Goal: Task Accomplishment & Management: Complete application form

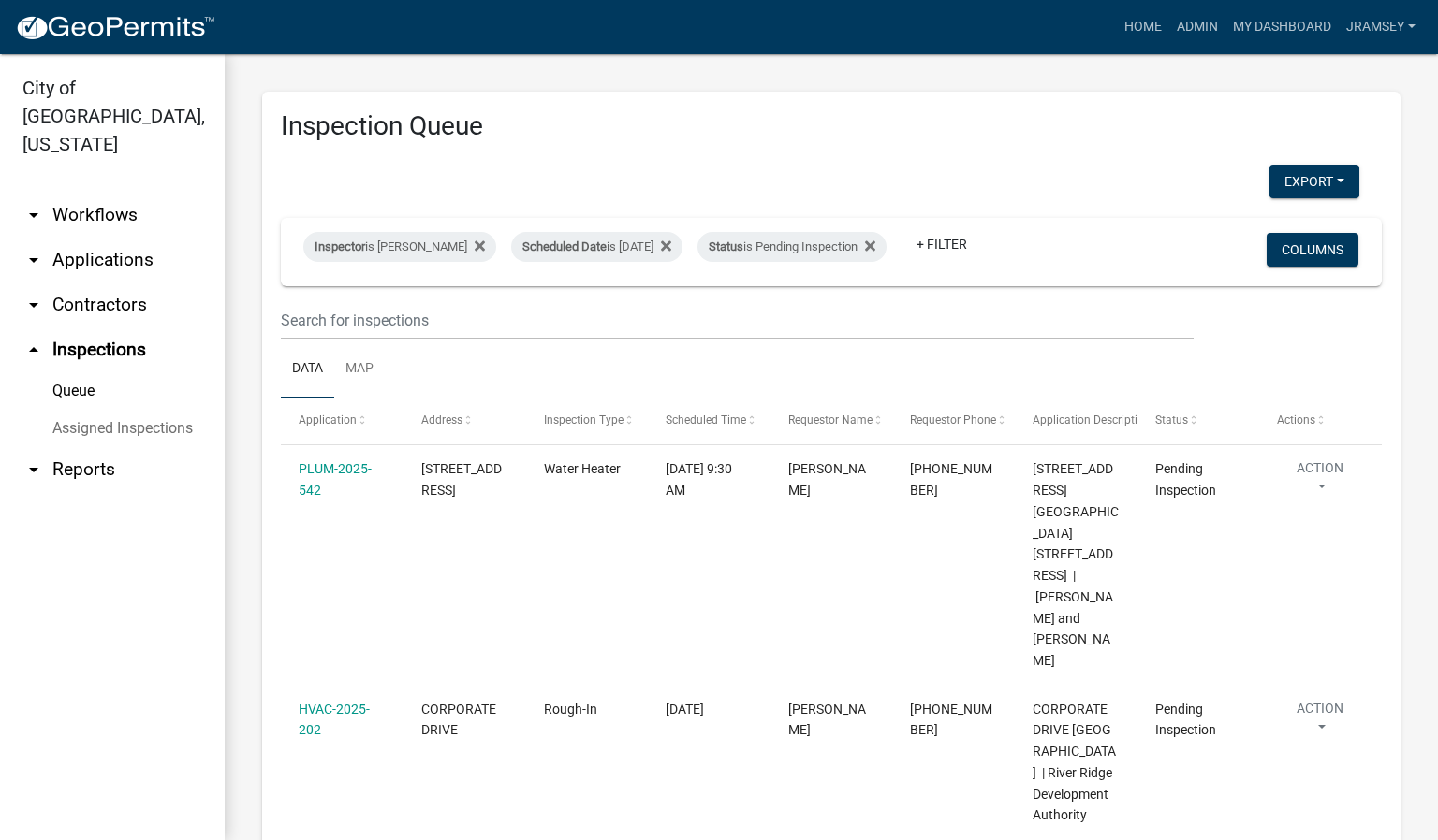
scroll to position [141, 0]
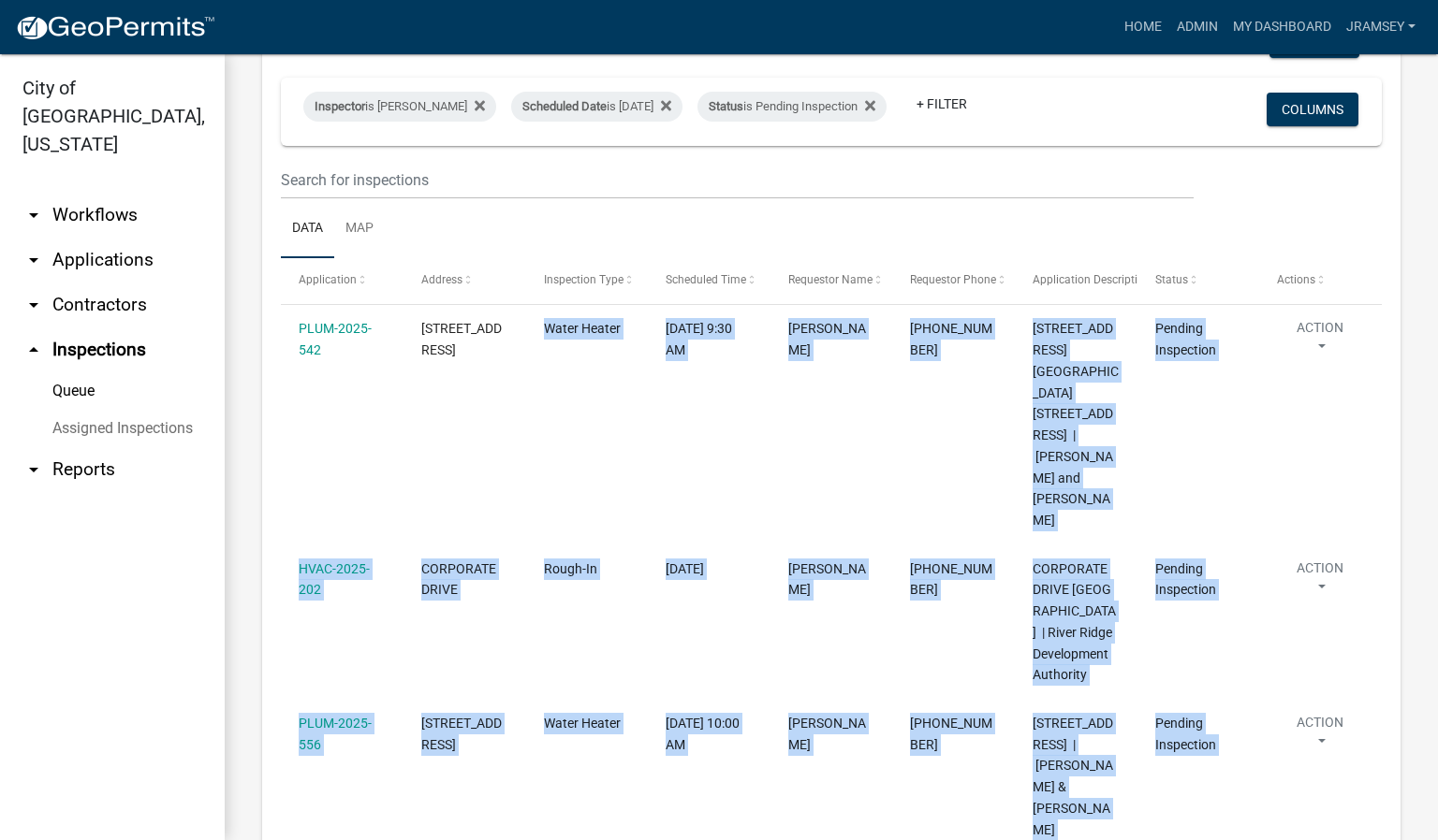
click at [1042, 142] on div "Inspector is [PERSON_NAME] Scheduled Date is [DATE] Status is Pending Inspectio…" at bounding box center [831, 112] width 1084 height 68
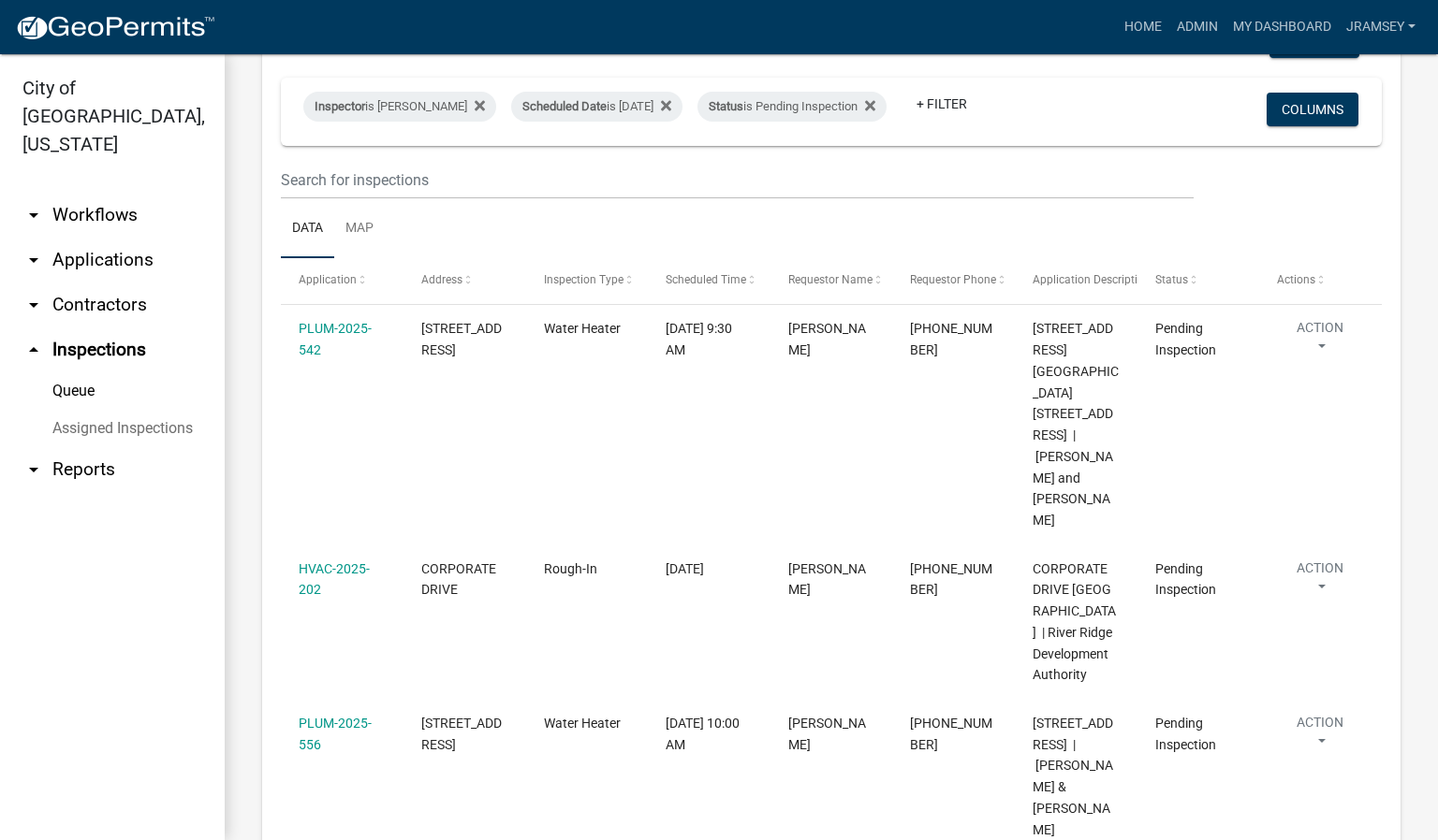
click at [1042, 142] on div "Inspector is [PERSON_NAME] Scheduled Date is [DATE] Status is Pending Inspectio…" at bounding box center [831, 112] width 1084 height 68
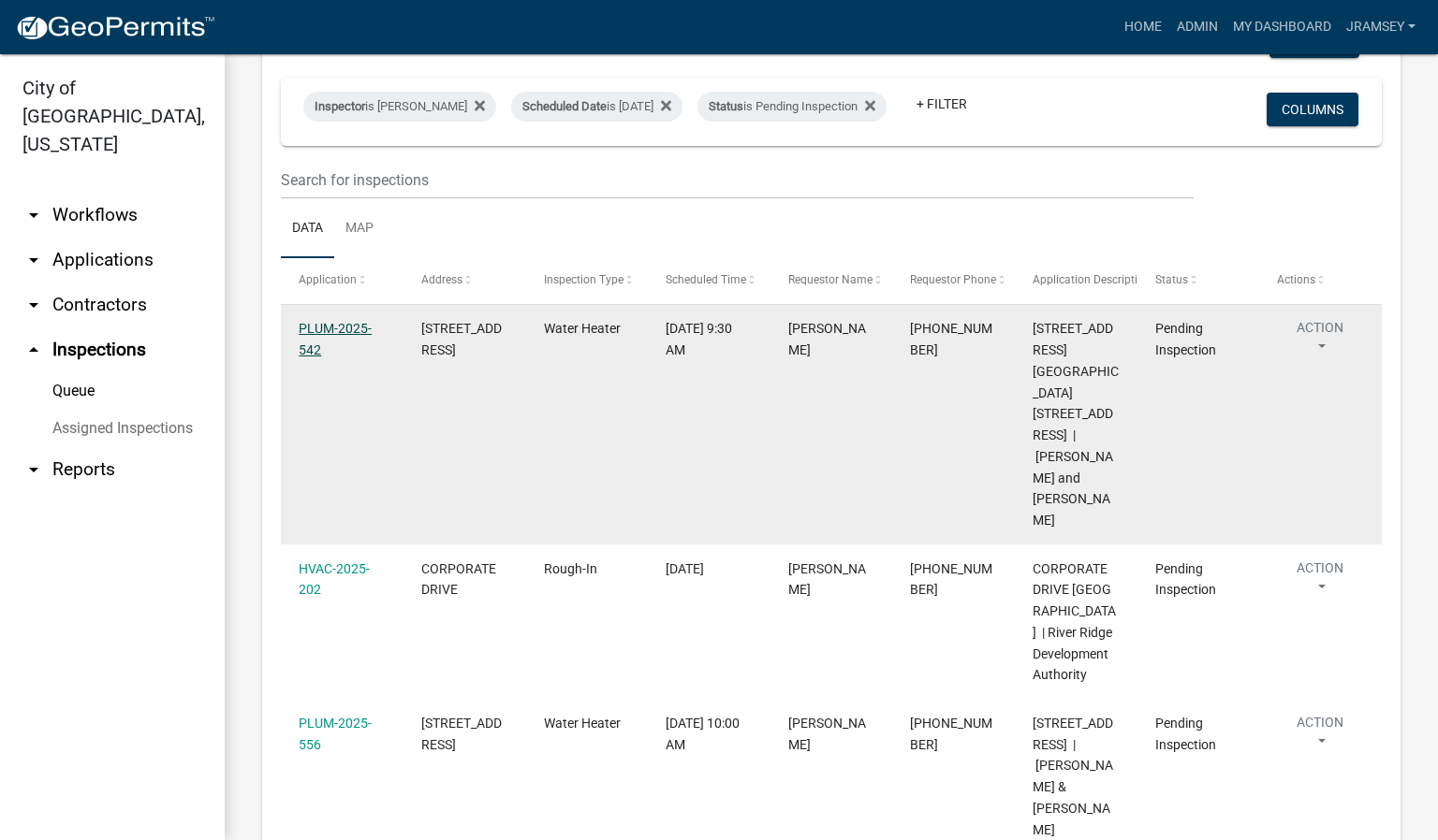
click at [334, 340] on link "PLUM-2025-542" at bounding box center [334, 339] width 73 height 37
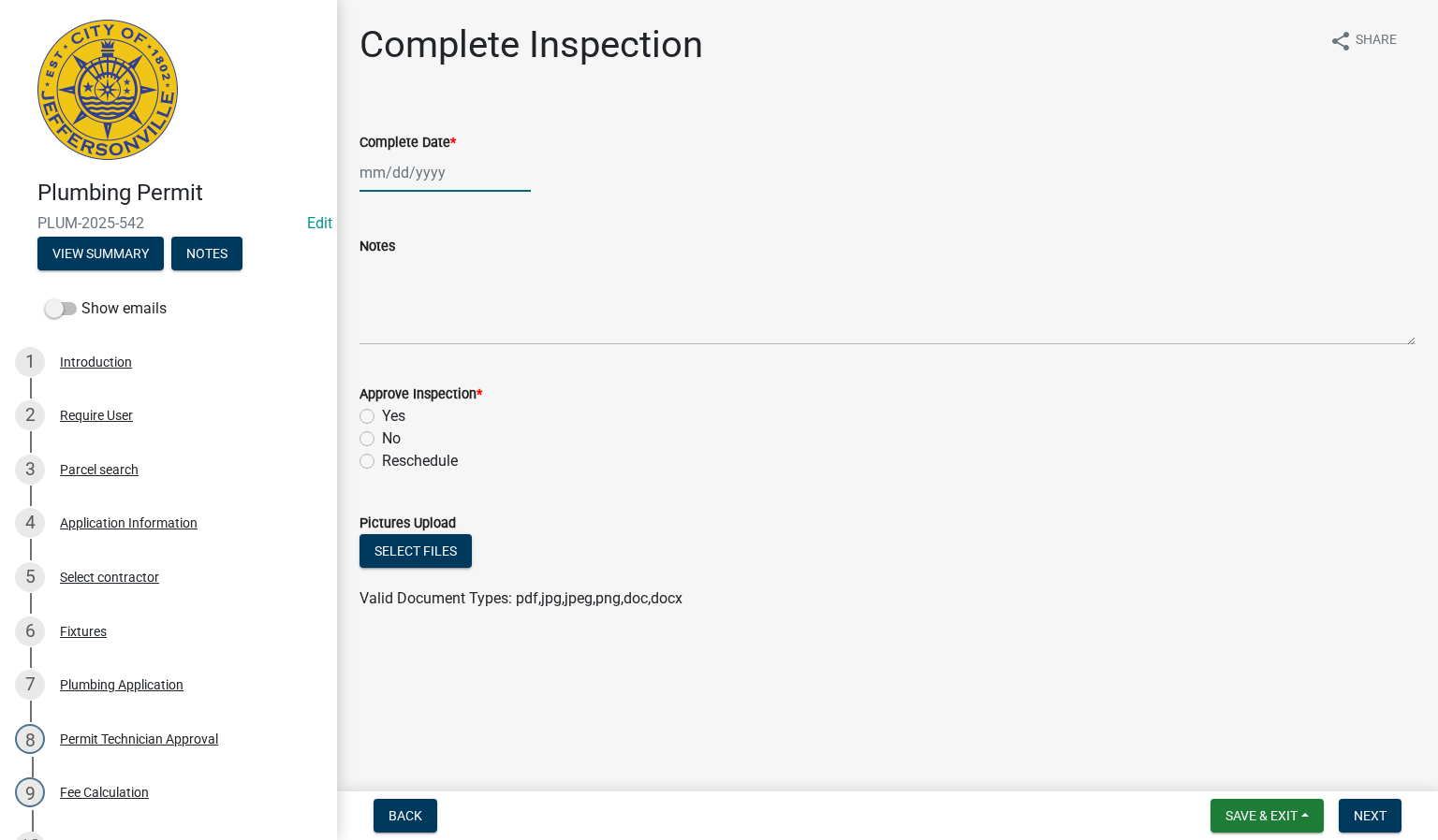
click at [385, 173] on div at bounding box center [445, 173] width 172 height 38
select select "10"
select select "2025"
click at [407, 303] on div "7" at bounding box center [408, 302] width 30 height 30
type input "[DATE]"
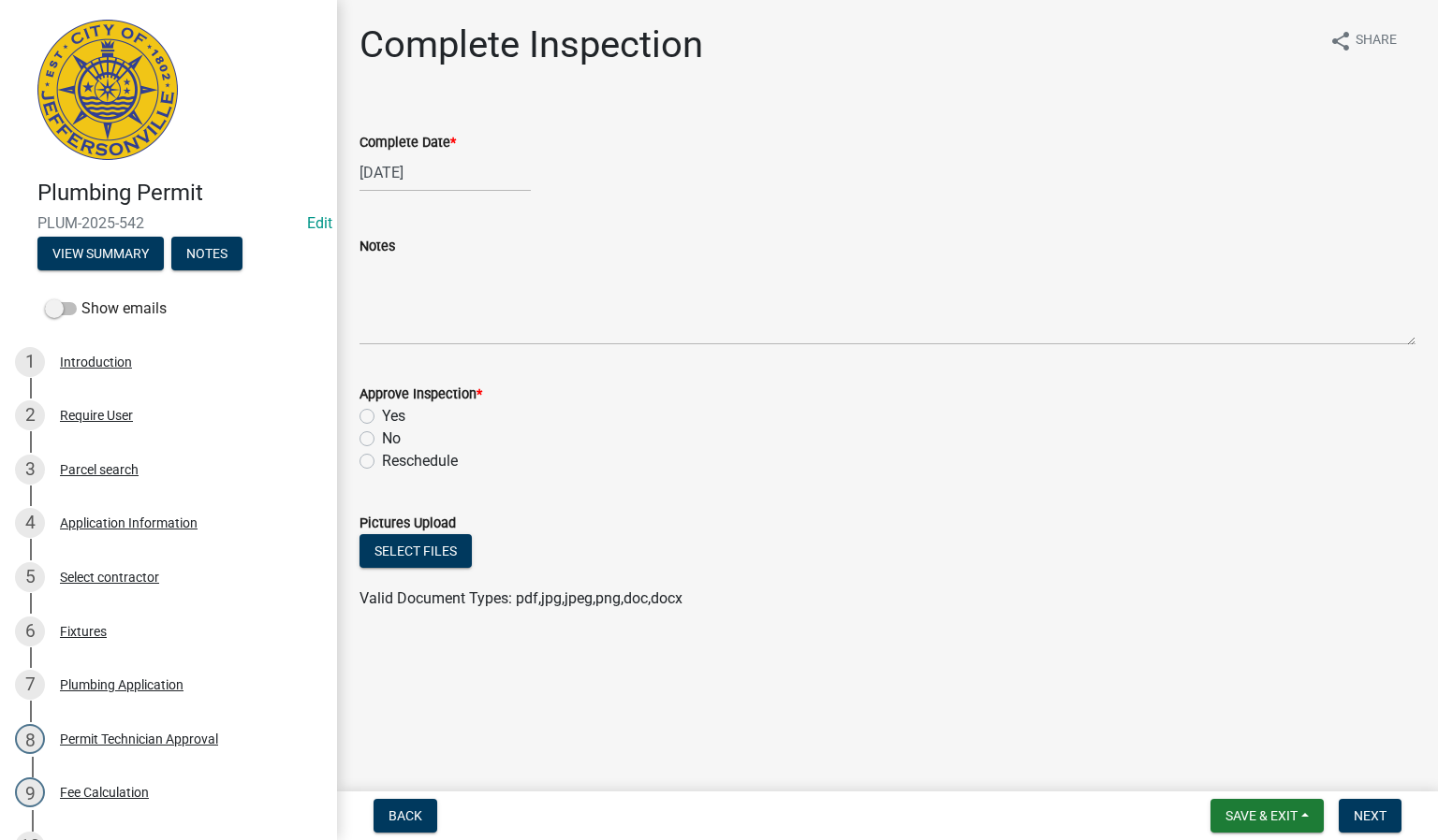
click at [382, 418] on label "Yes" at bounding box center [393, 416] width 23 height 23
click at [382, 417] on input "Yes" at bounding box center [388, 411] width 12 height 12
radio input "true"
click at [1365, 820] on span "Next" at bounding box center [1370, 816] width 33 height 15
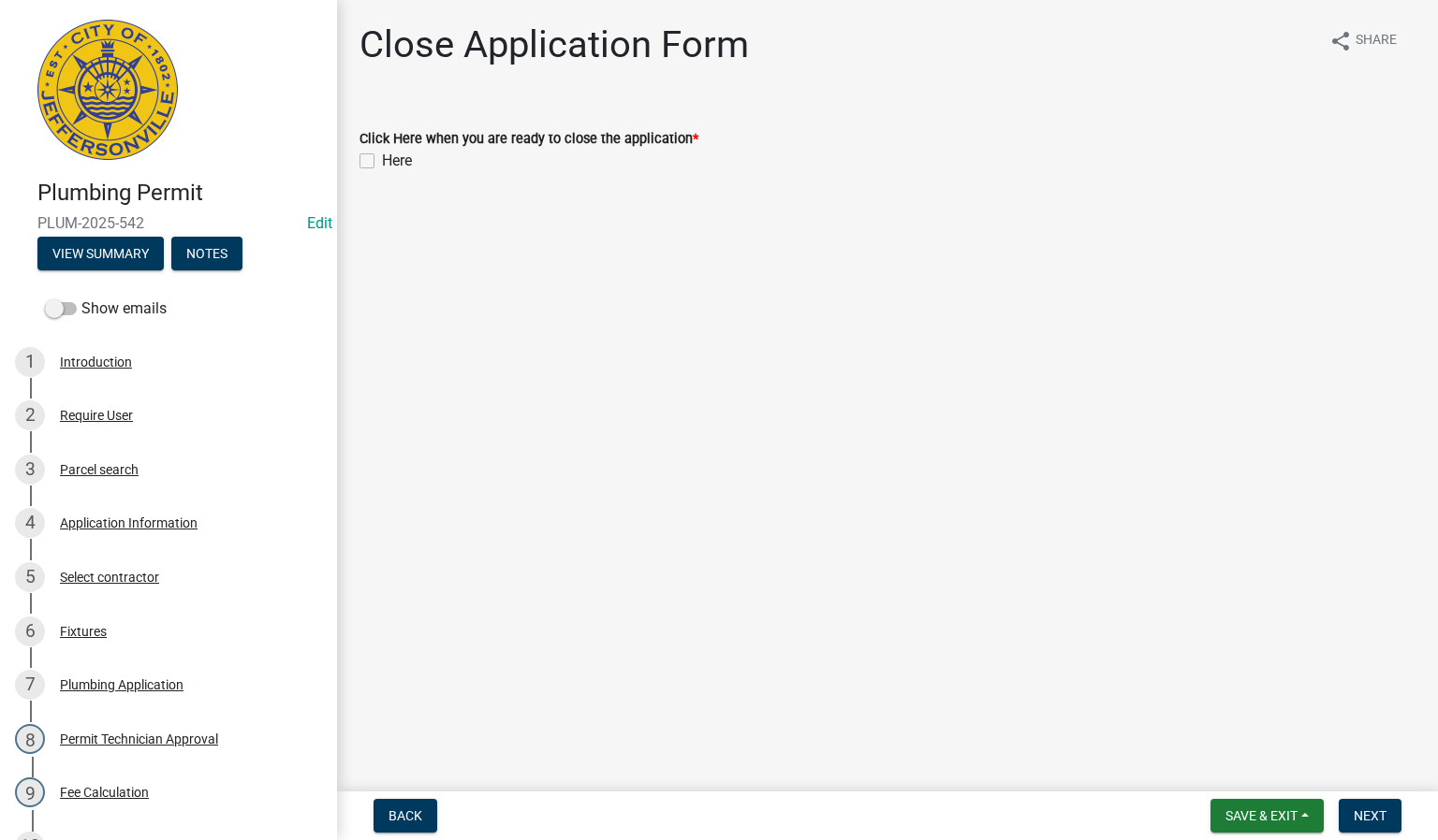
click at [382, 164] on label "Here" at bounding box center [397, 161] width 30 height 23
click at [382, 162] on input "Here" at bounding box center [388, 156] width 12 height 12
checkbox input "true"
click at [1402, 817] on form "Save & Exit Save Save & Exit Next" at bounding box center [1306, 816] width 206 height 34
click at [1391, 821] on button "Next" at bounding box center [1370, 816] width 63 height 34
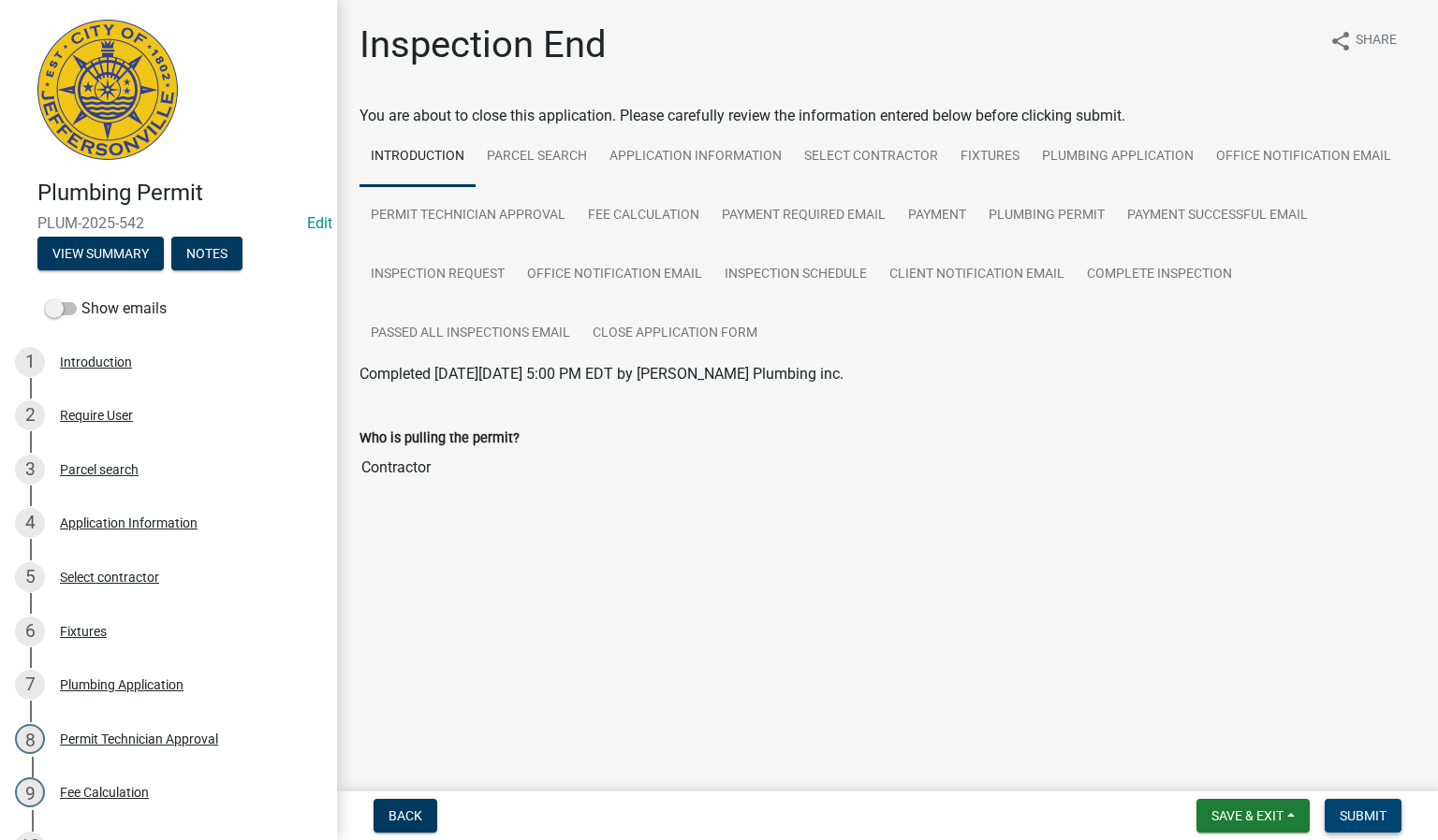
click at [1352, 821] on span "Submit" at bounding box center [1363, 816] width 47 height 15
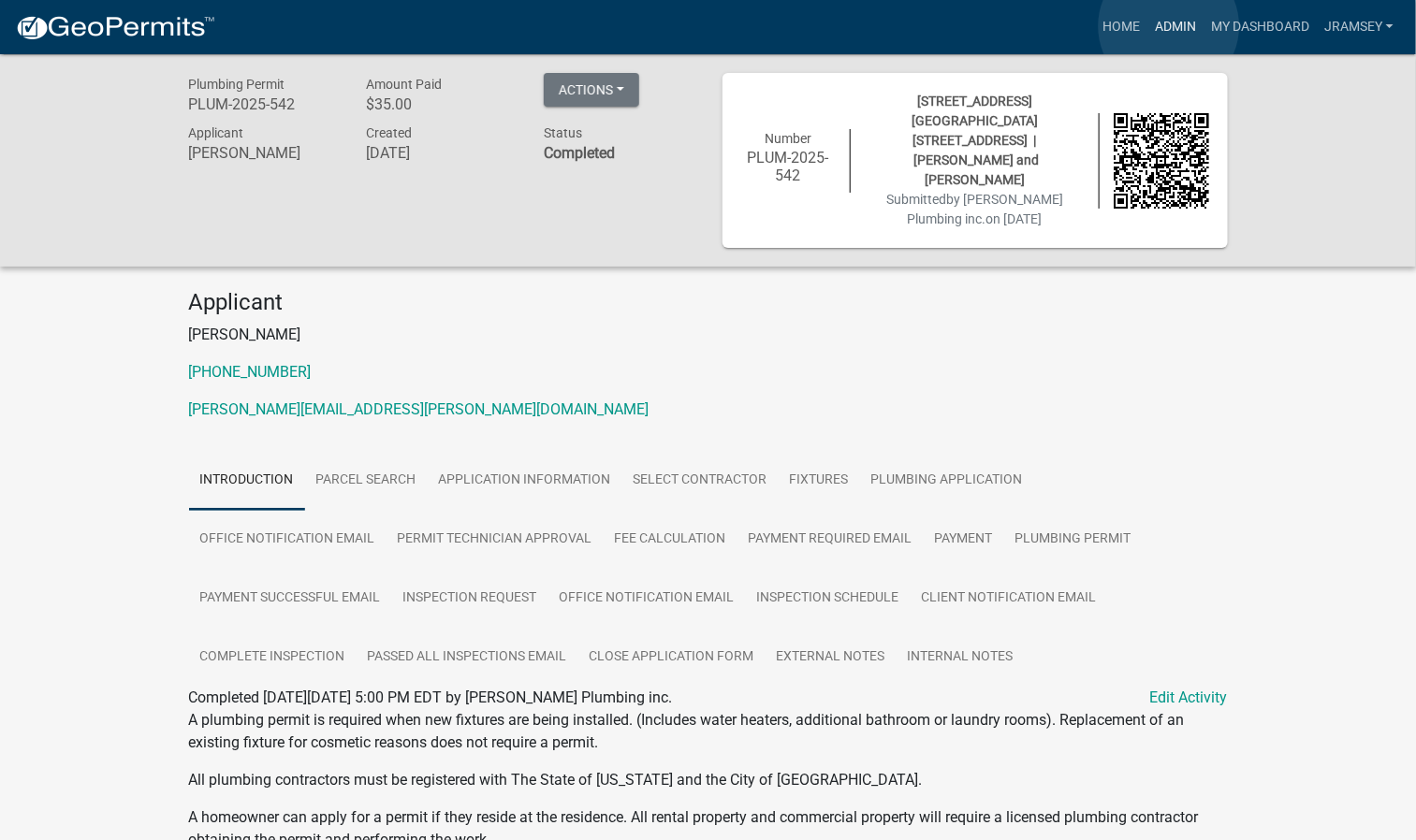
click at [1170, 25] on link "Admin" at bounding box center [1176, 27] width 56 height 36
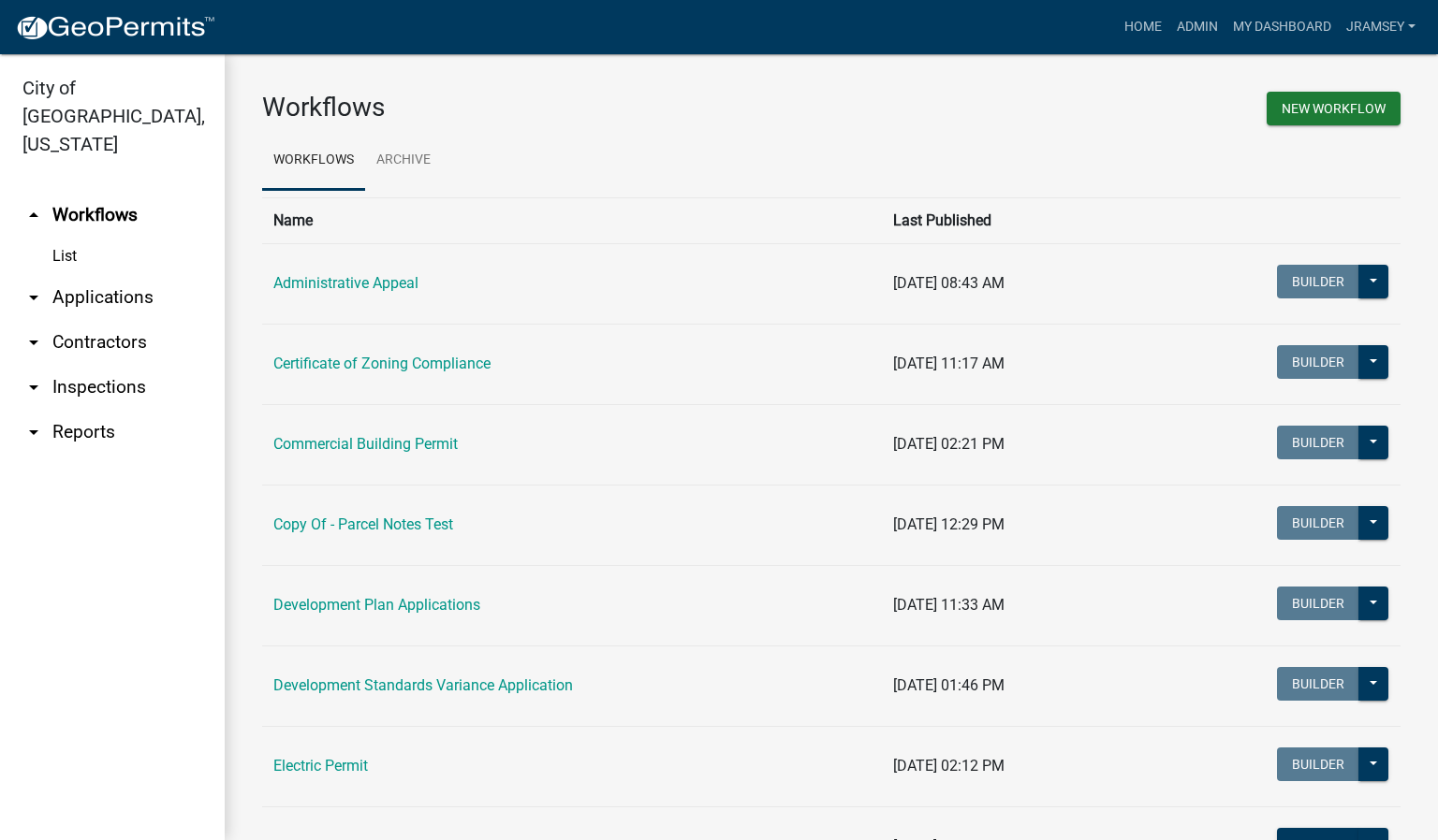
click at [127, 365] on link "arrow_drop_down Inspections" at bounding box center [112, 387] width 225 height 45
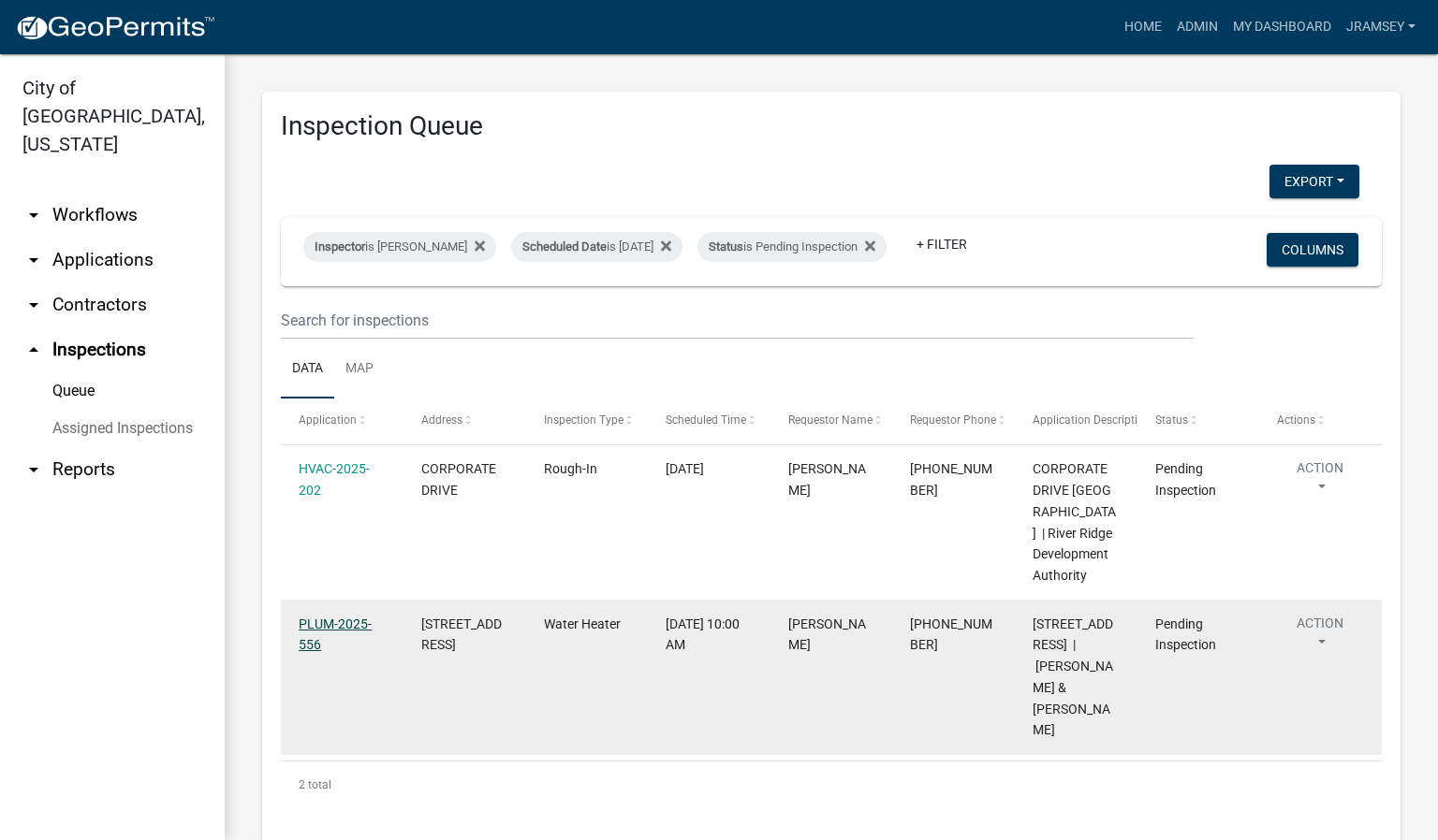
click at [334, 653] on link "PLUM-2025-556" at bounding box center [334, 634] width 73 height 37
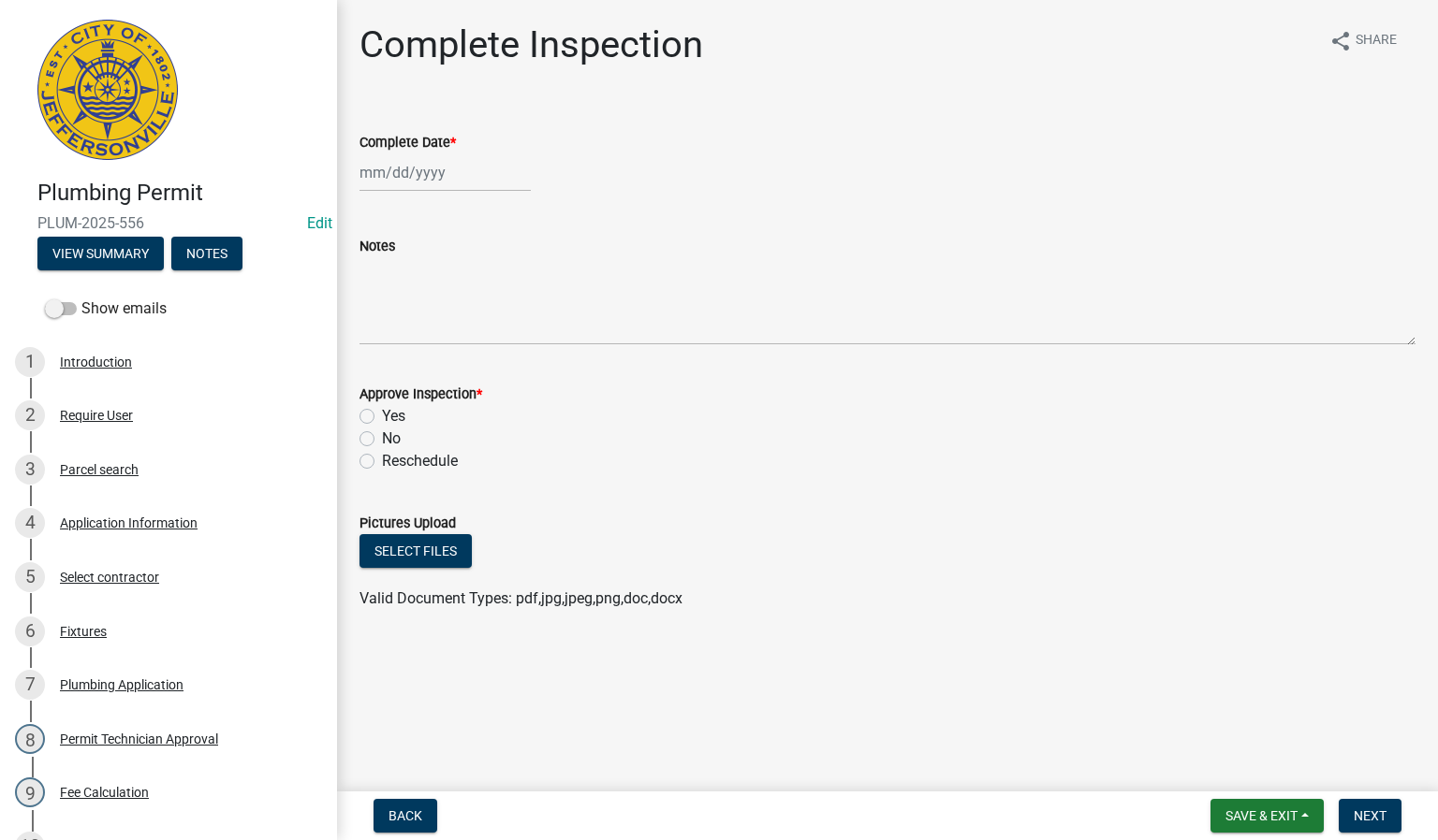
select select "10"
select select "2025"
click at [416, 178] on div "[PERSON_NAME] Feb Mar Apr [PERSON_NAME][DATE] Oct Nov [DATE] 1526 1527 1528 152…" at bounding box center [445, 173] width 172 height 38
click at [408, 306] on div "7" at bounding box center [408, 302] width 30 height 30
type input "[DATE]"
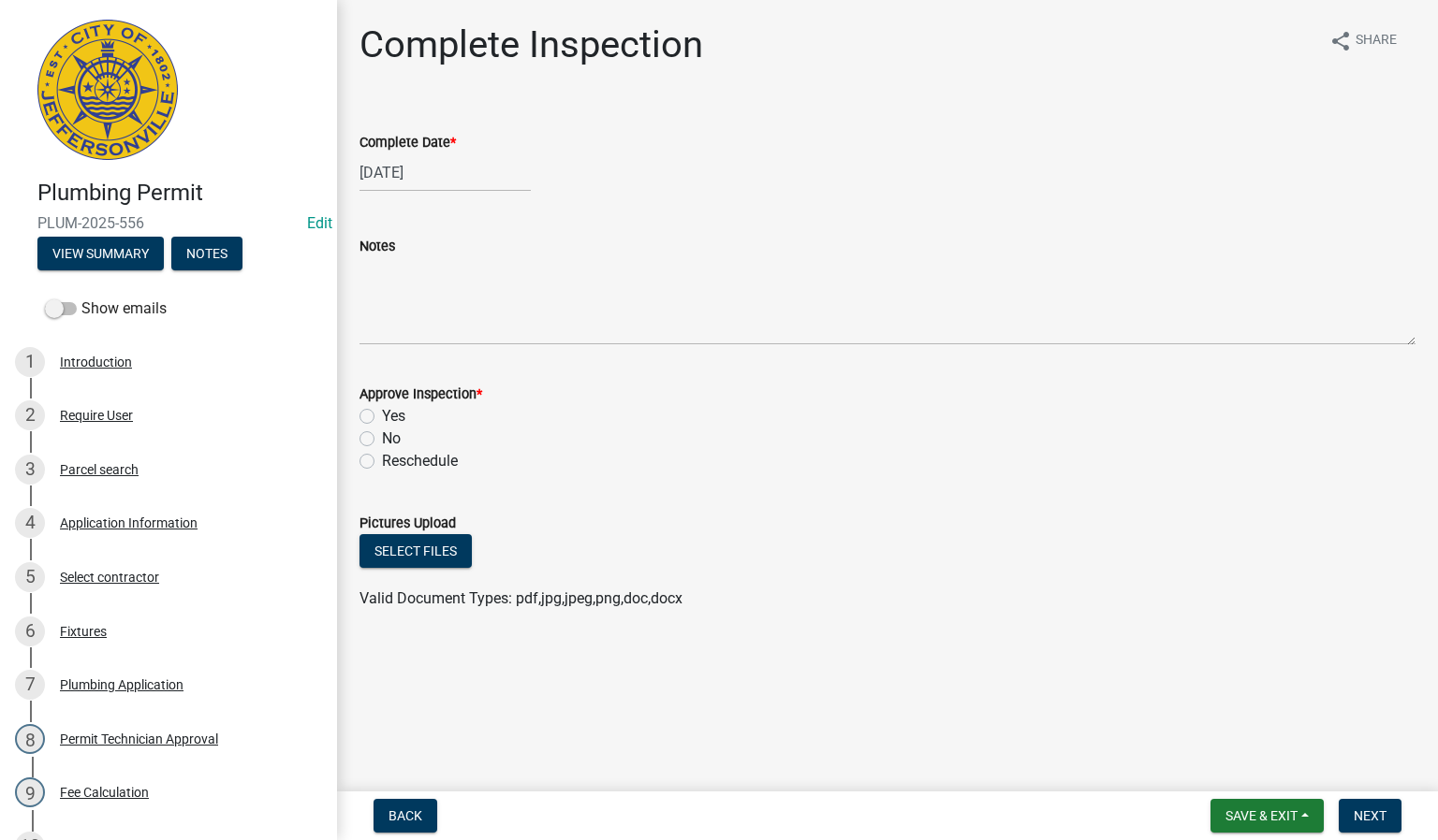
click at [382, 411] on label "Yes" at bounding box center [393, 416] width 23 height 23
click at [382, 411] on input "Yes" at bounding box center [388, 411] width 12 height 12
radio input "true"
click at [1380, 810] on span "Next" at bounding box center [1370, 816] width 33 height 15
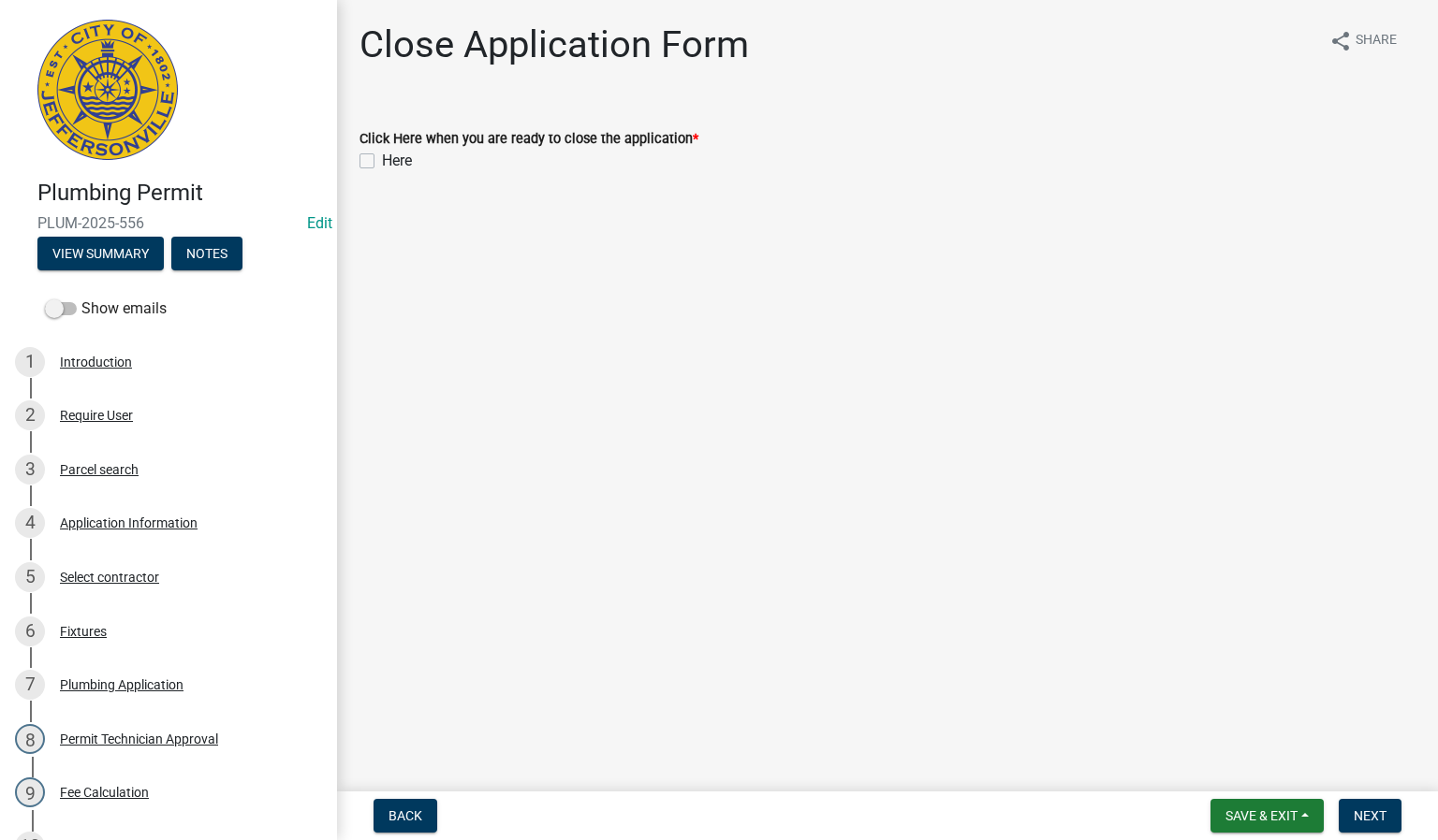
click at [382, 158] on label "Here" at bounding box center [397, 161] width 30 height 23
click at [382, 158] on input "Here" at bounding box center [388, 156] width 12 height 12
checkbox input "true"
click at [1380, 806] on button "Next" at bounding box center [1370, 816] width 63 height 34
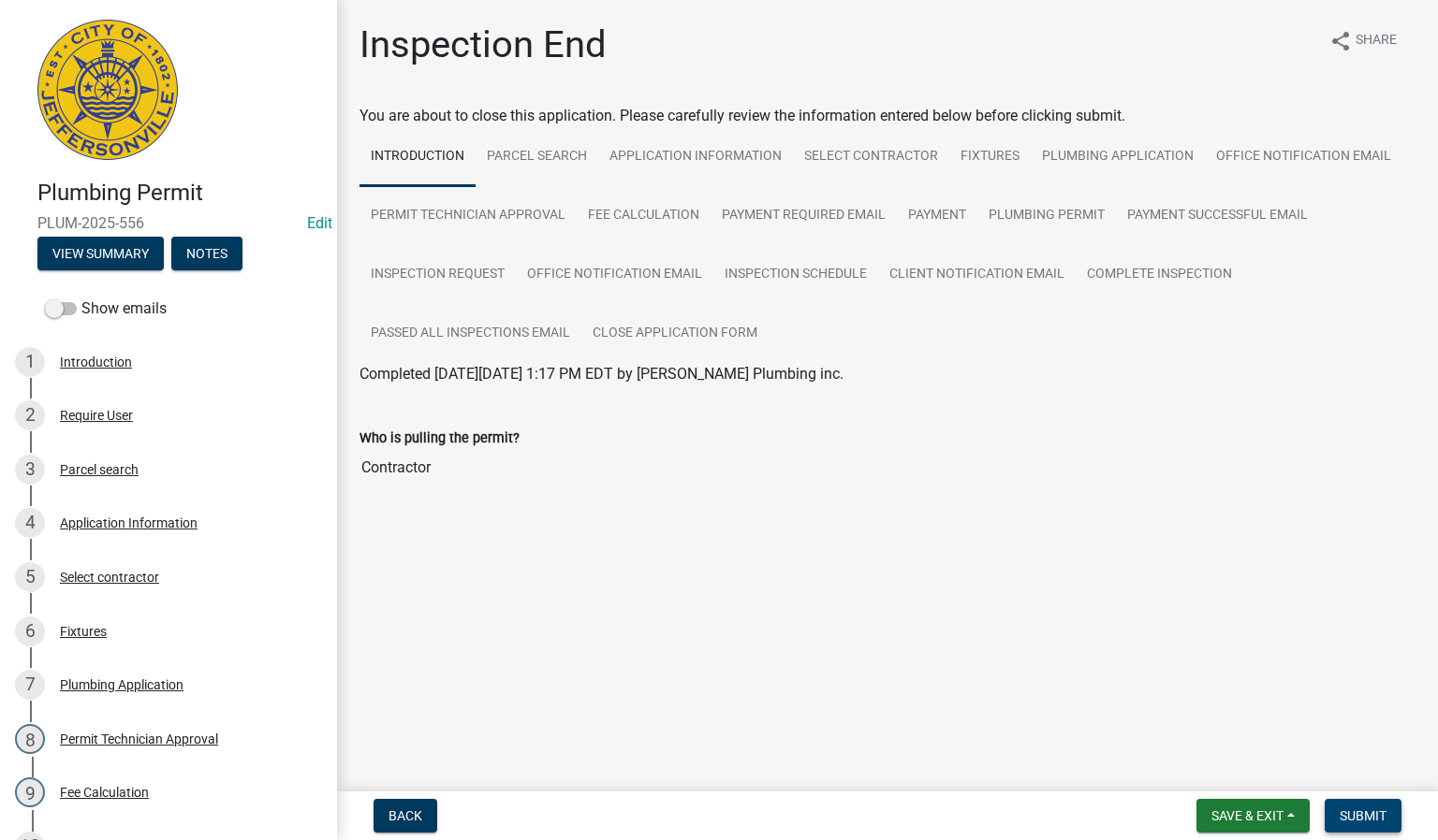
click at [1370, 811] on span "Submit" at bounding box center [1363, 816] width 47 height 15
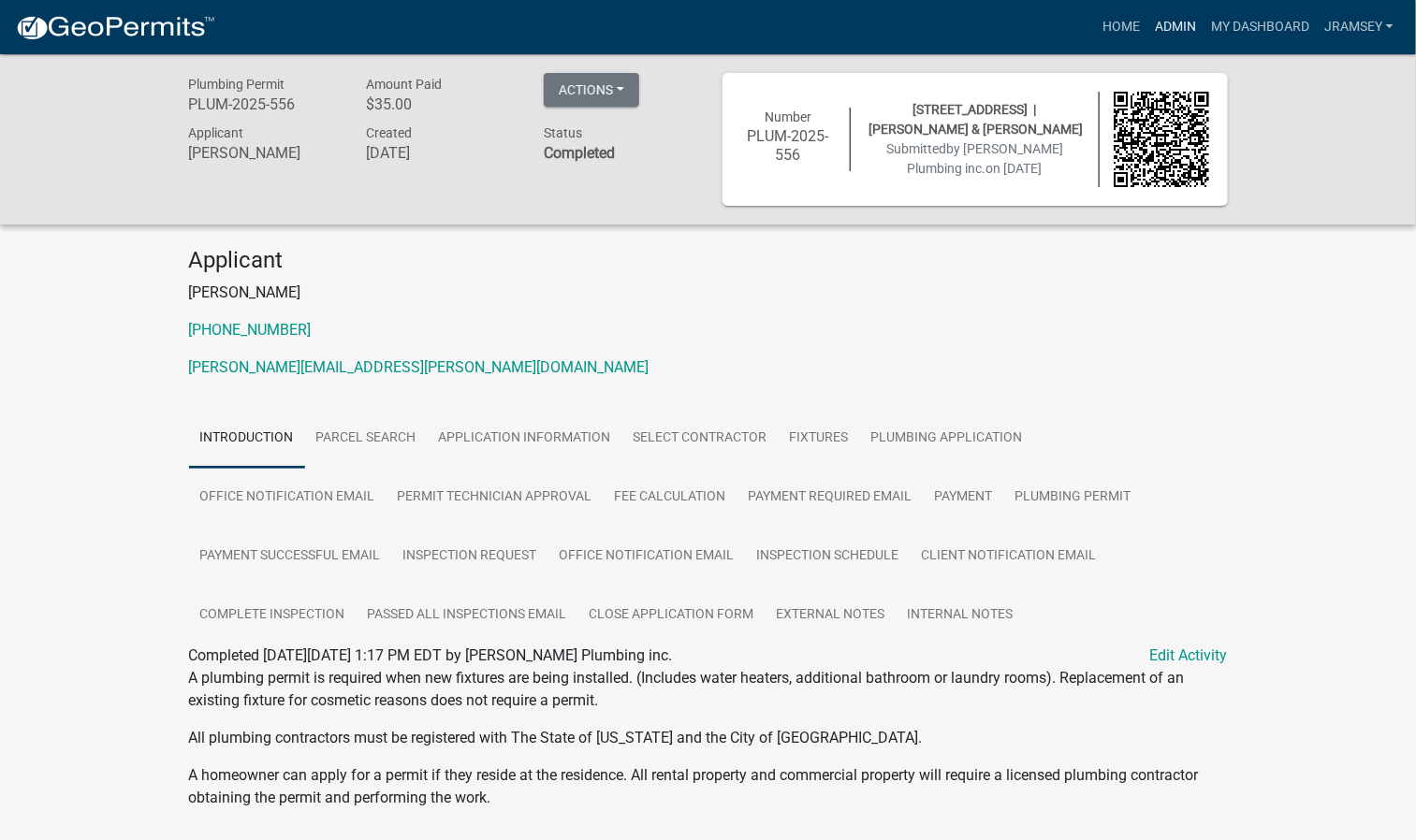
click at [1175, 29] on link "Admin" at bounding box center [1176, 27] width 56 height 36
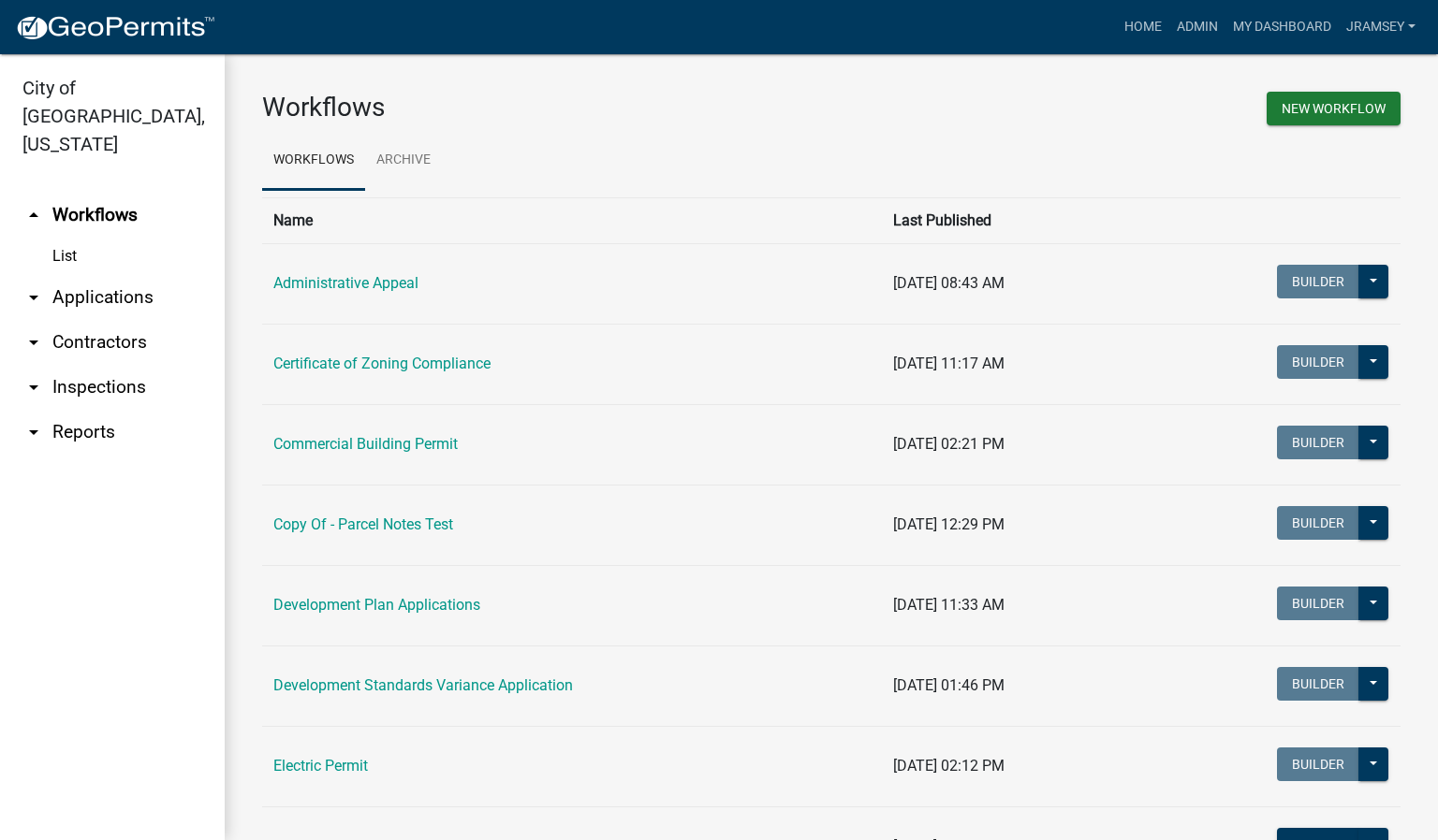
click at [80, 365] on link "arrow_drop_down Inspections" at bounding box center [112, 387] width 225 height 45
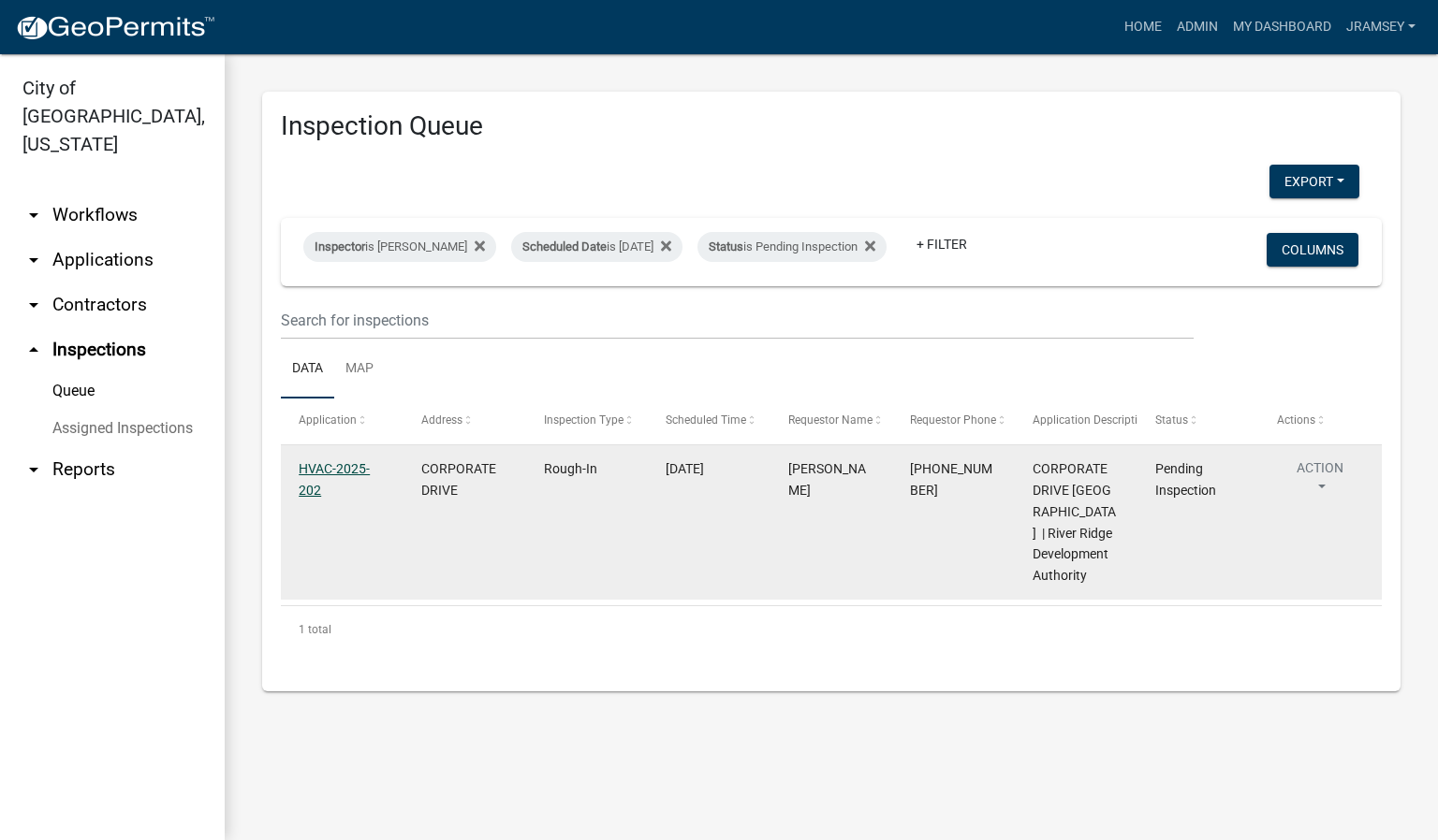
click at [323, 486] on link "HVAC-2025-202" at bounding box center [333, 480] width 71 height 37
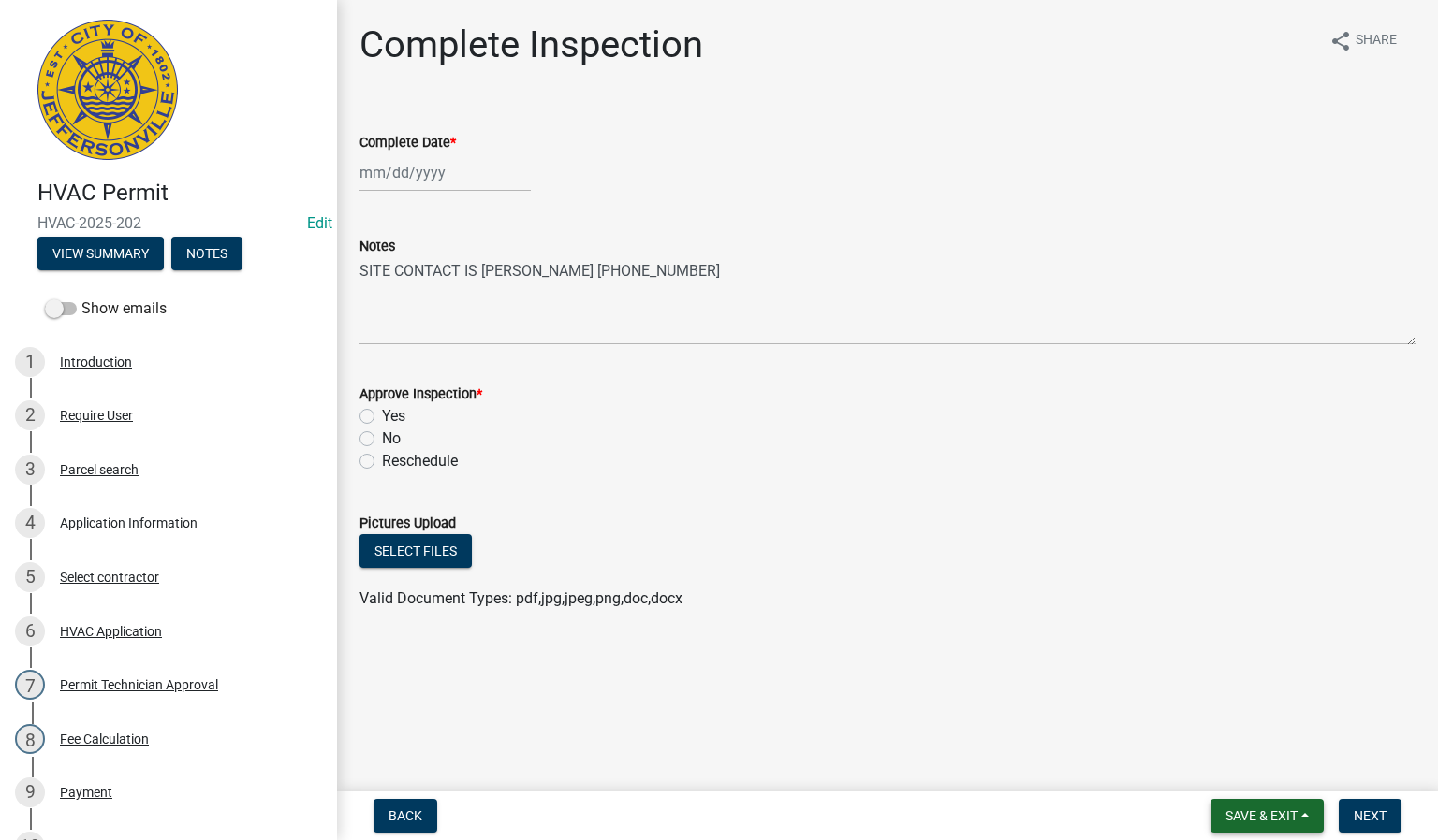
click at [1267, 820] on span "Save & Exit" at bounding box center [1261, 816] width 72 height 15
click at [1264, 780] on button "Save & Exit" at bounding box center [1248, 768] width 150 height 45
